Goal: Task Accomplishment & Management: Manage account settings

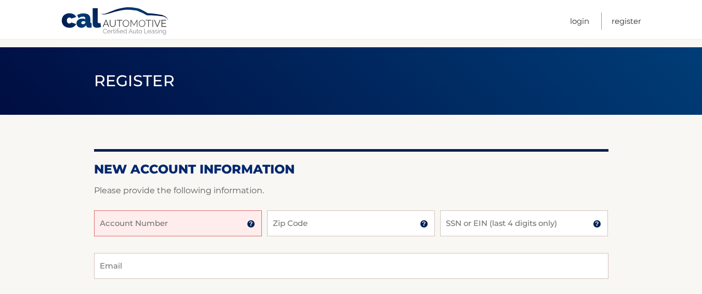
scroll to position [52, 0]
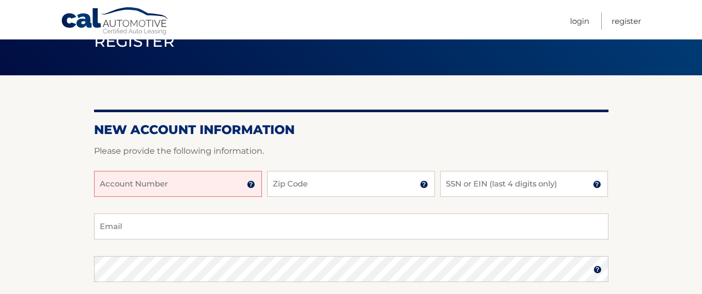
click at [133, 179] on input "Account Number" at bounding box center [178, 184] width 168 height 26
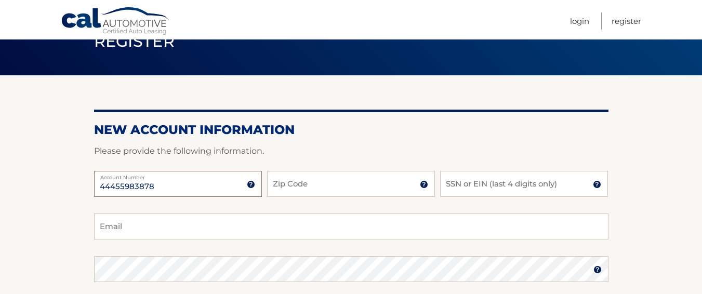
type input "44455983878"
click at [366, 180] on input "Zip Code" at bounding box center [351, 184] width 168 height 26
type input "33134"
click at [480, 182] on input "SSN or EIN (last 4 digits only)" at bounding box center [524, 184] width 168 height 26
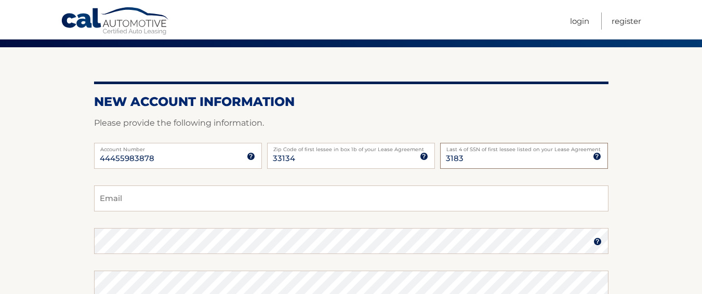
scroll to position [104, 0]
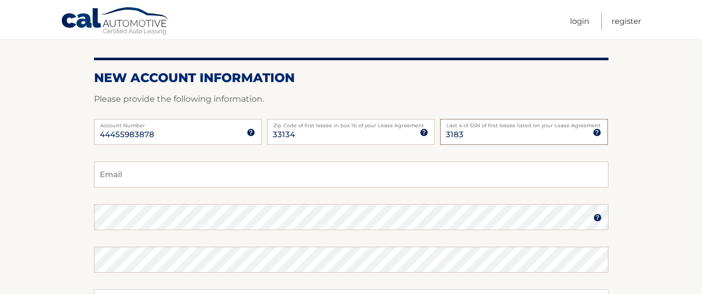
type input "3183"
click at [153, 179] on input "Email" at bounding box center [351, 175] width 515 height 26
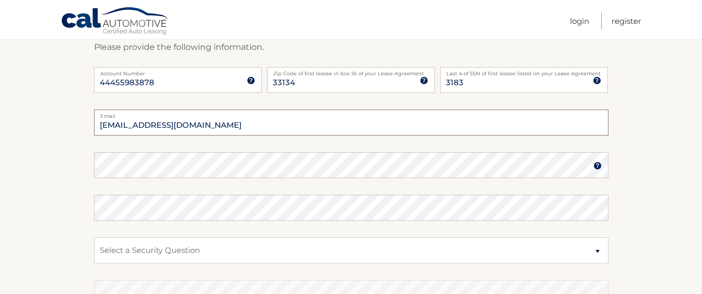
type input "franksegar16@hotmail.com"
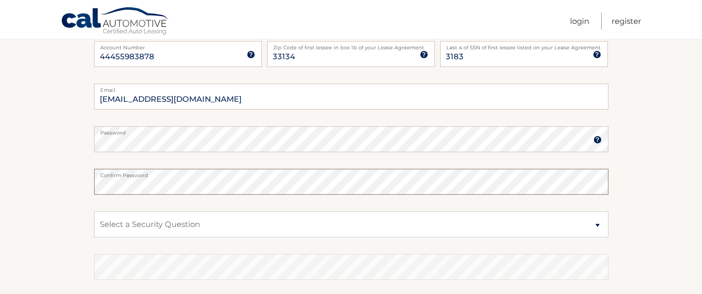
scroll to position [208, 0]
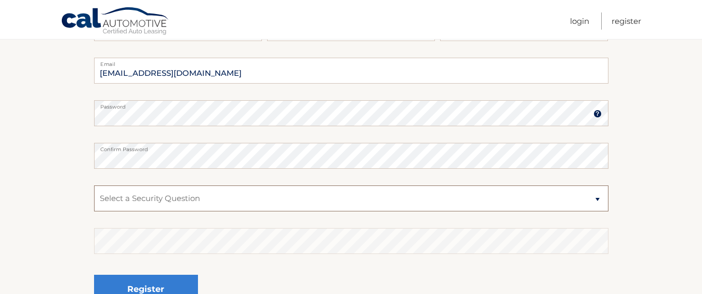
click at [598, 198] on select "Select a Security Question What was the name of your elementary school? What is…" at bounding box center [351, 199] width 515 height 26
select select "2"
click at [94, 186] on select "Select a Security Question What was the name of your elementary school? What is…" at bounding box center [351, 199] width 515 height 26
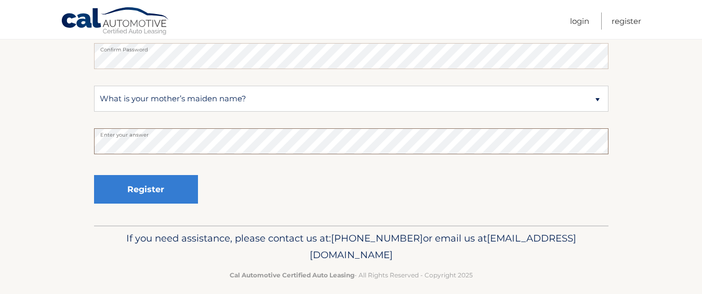
scroll to position [312, 0]
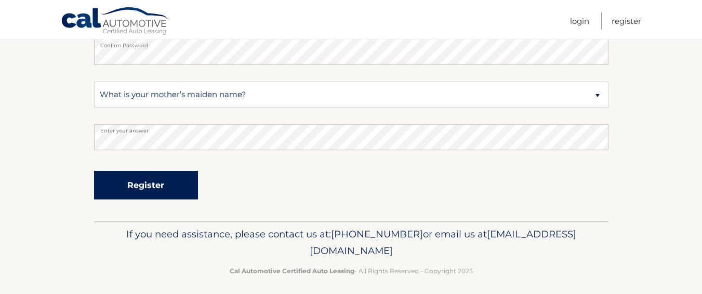
click at [145, 187] on button "Register" at bounding box center [146, 185] width 104 height 29
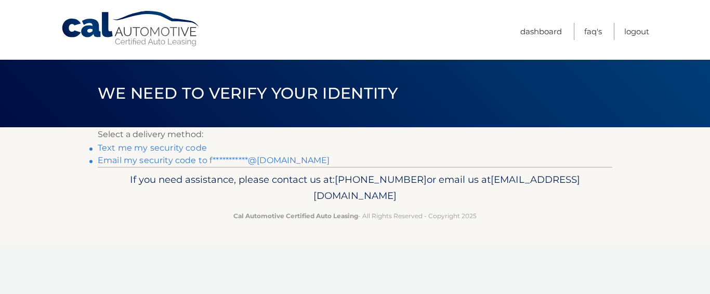
click at [167, 147] on link "Text me my security code" at bounding box center [152, 148] width 109 height 10
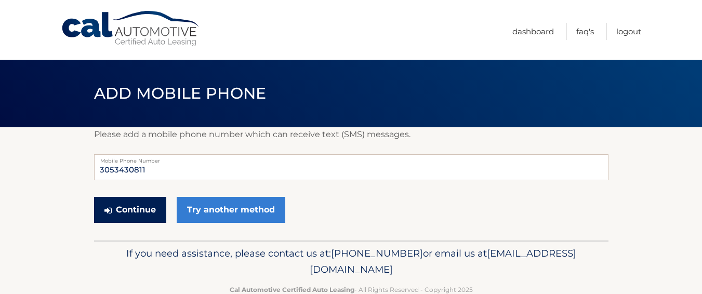
click at [132, 210] on button "Continue" at bounding box center [130, 210] width 72 height 26
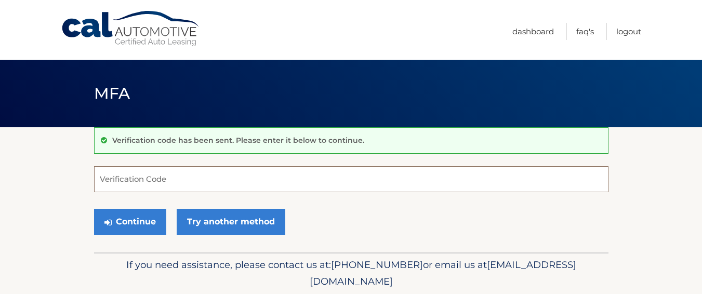
click at [153, 180] on input "Verification Code" at bounding box center [351, 179] width 515 height 26
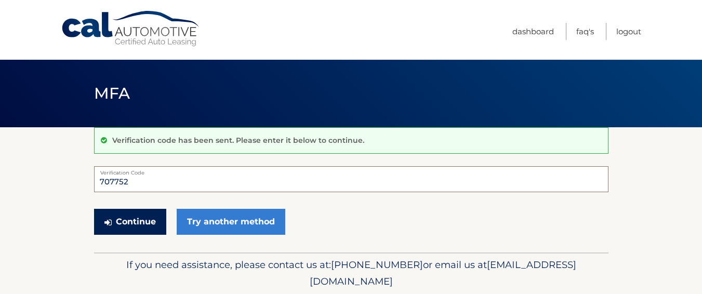
type input "707752"
drag, startPoint x: 131, startPoint y: 222, endPoint x: 135, endPoint y: 219, distance: 5.5
click at [132, 222] on button "Continue" at bounding box center [130, 222] width 72 height 26
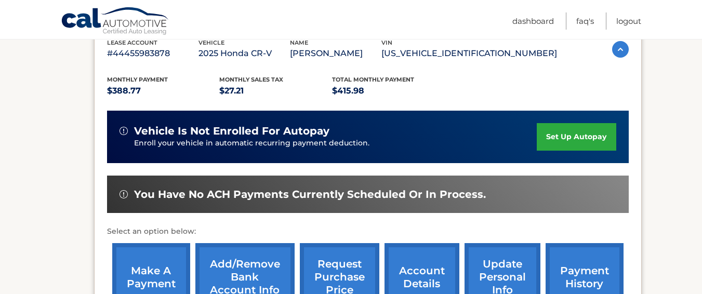
scroll to position [208, 0]
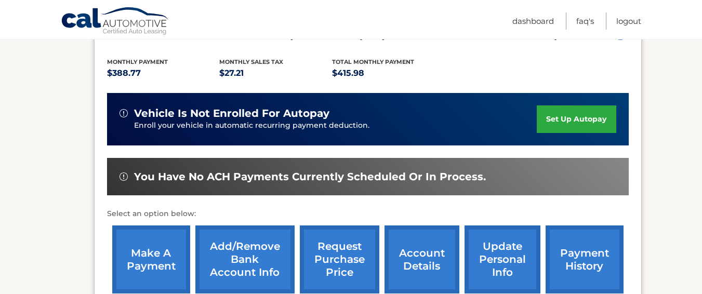
click at [574, 132] on link "set up autopay" at bounding box center [576, 120] width 79 height 28
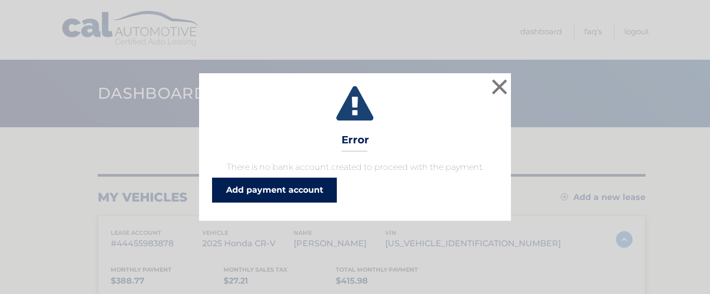
click at [296, 191] on link "Add payment account" at bounding box center [274, 190] width 125 height 25
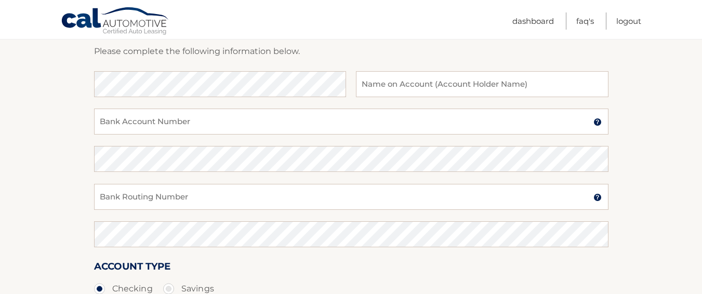
scroll to position [156, 0]
click at [398, 85] on input "text" at bounding box center [482, 83] width 252 height 26
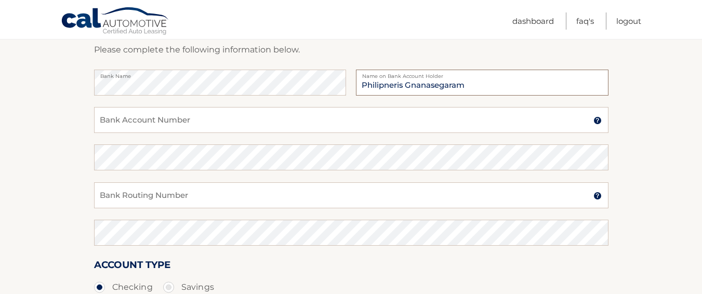
type input "Philipneris Gnanasegaram"
click at [185, 117] on input "Bank Account Number" at bounding box center [351, 120] width 515 height 26
type input "4024807942"
click at [174, 191] on input "Bank Routing Number" at bounding box center [351, 195] width 515 height 26
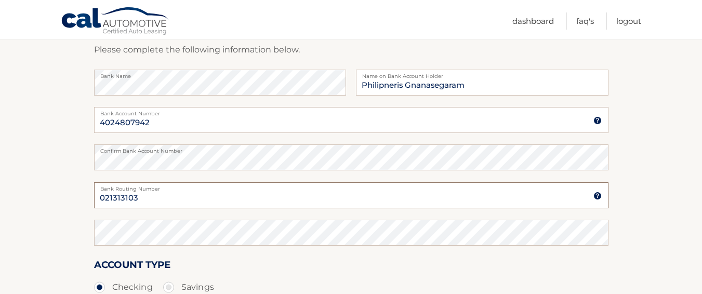
type input "021313103"
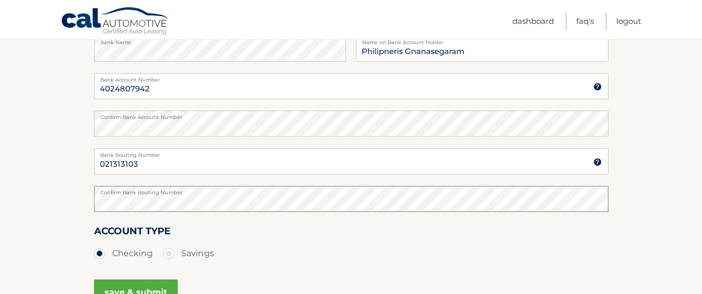
scroll to position [205, 0]
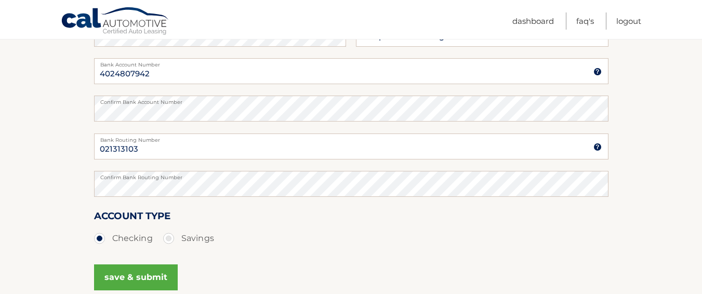
click at [137, 277] on button "save & submit" at bounding box center [136, 278] width 84 height 26
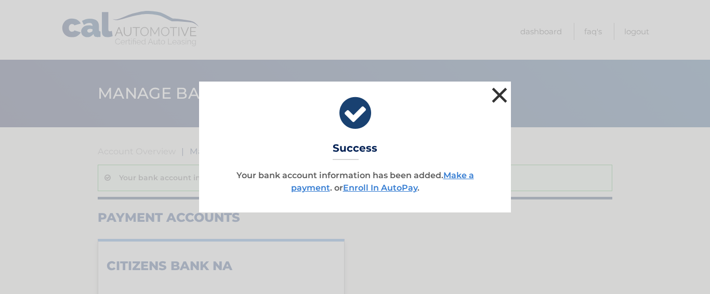
click at [502, 94] on button "×" at bounding box center [499, 95] width 21 height 21
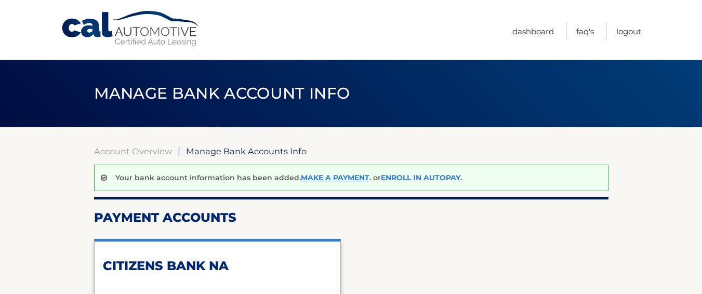
click at [417, 177] on link "Enroll In AutoPay" at bounding box center [421, 177] width 80 height 9
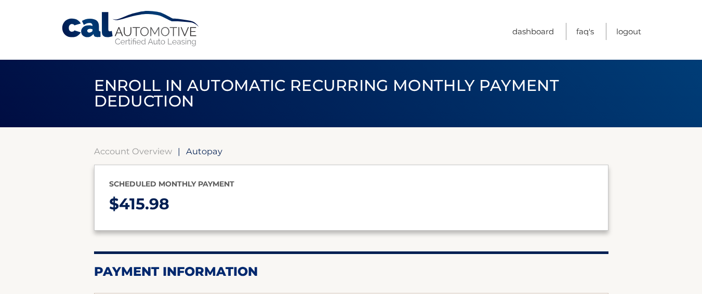
select select "OTY2NDBjMjYtZTFiZi00NWQxLWE1ZDctYzRlNTBkOTQxMWMy"
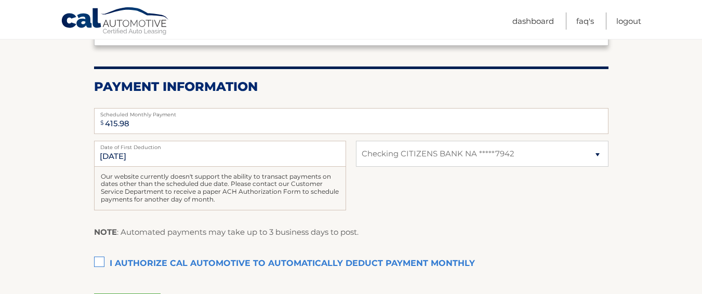
scroll to position [208, 0]
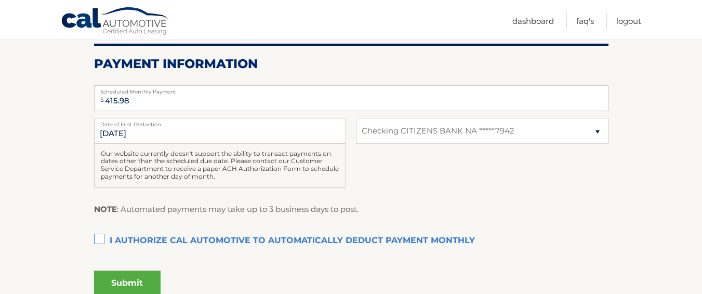
click at [102, 237] on label "I authorize cal automotive to automatically deduct payment monthly This checkbo…" at bounding box center [351, 241] width 515 height 21
click at [0, 0] on input "I authorize cal automotive to automatically deduct payment monthly This checkbo…" at bounding box center [0, 0] width 0 height 0
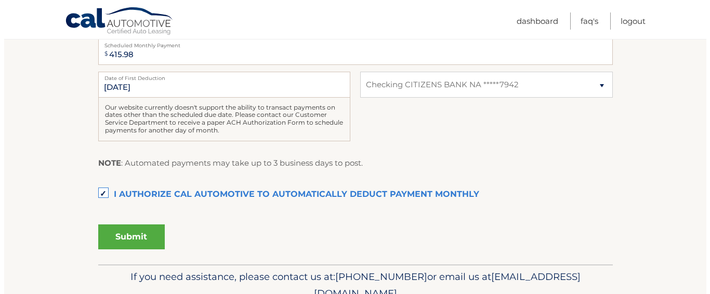
scroll to position [260, 0]
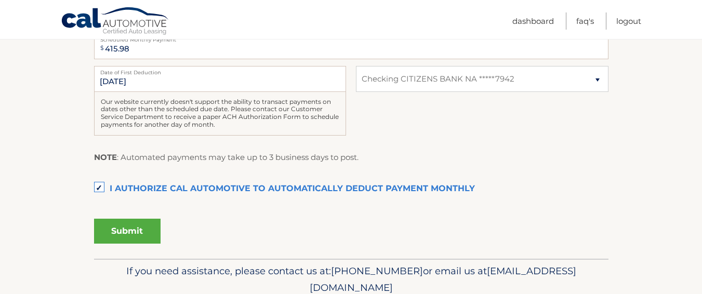
click at [132, 231] on button "Submit" at bounding box center [127, 231] width 67 height 25
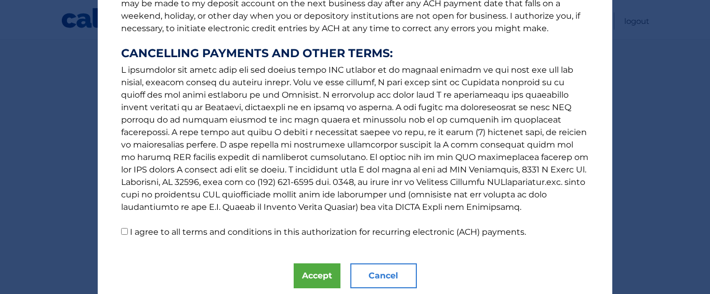
scroll to position [210, 0]
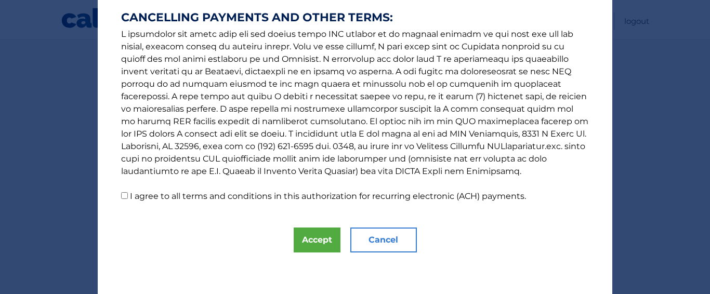
drag, startPoint x: 121, startPoint y: 193, endPoint x: 378, endPoint y: 227, distance: 259.6
click at [123, 193] on input "I agree to all terms and conditions in this authorization for recurring electro…" at bounding box center [124, 195] width 7 height 7
checkbox input "true"
drag, startPoint x: 312, startPoint y: 237, endPoint x: 341, endPoint y: 219, distance: 33.2
click at [311, 237] on button "Accept" at bounding box center [317, 240] width 47 height 25
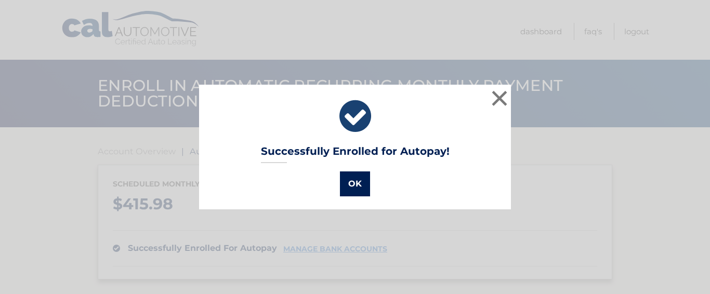
click at [353, 181] on button "OK" at bounding box center [355, 184] width 30 height 25
